Goal: Register for event/course

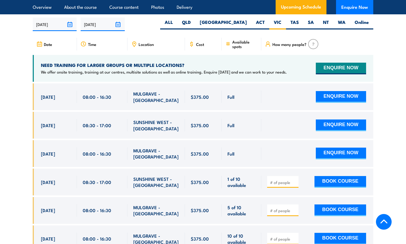
click at [66, 206] on div "[DATE]" at bounding box center [56, 211] width 30 height 13
drag, startPoint x: 51, startPoint y: 207, endPoint x: 46, endPoint y: 208, distance: 4.9
click at [51, 207] on span "[DATE]" at bounding box center [48, 210] width 14 height 6
drag, startPoint x: 42, startPoint y: 208, endPoint x: 74, endPoint y: 211, distance: 32.3
click at [74, 211] on div "[DATE] 08:00 - 08:00" at bounding box center [55, 210] width 44 height 27
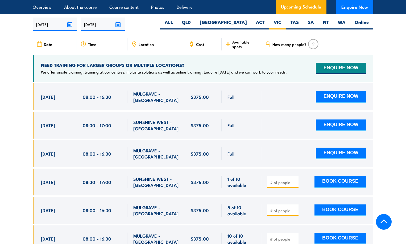
click at [47, 207] on span "[DATE]" at bounding box center [48, 210] width 14 height 6
drag, startPoint x: 40, startPoint y: 207, endPoint x: 73, endPoint y: 208, distance: 33.0
click at [73, 208] on div "[DATE] 08:00 - 08:00" at bounding box center [55, 210] width 44 height 27
copy span "[DATE]"
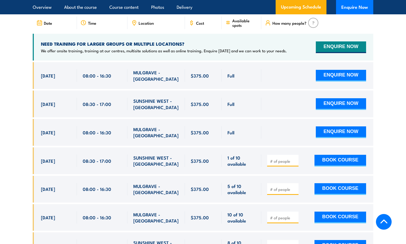
scroll to position [995, 0]
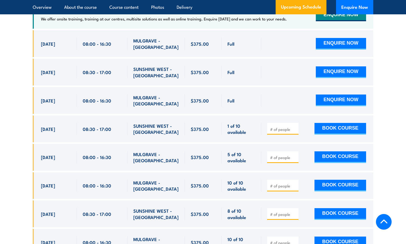
drag, startPoint x: 72, startPoint y: 211, endPoint x: 35, endPoint y: 200, distance: 39.4
click at [35, 203] on div "[DATE] 08:30 - 08:30" at bounding box center [55, 214] width 44 height 27
copy span "[DATE]"
